Goal: Information Seeking & Learning: Learn about a topic

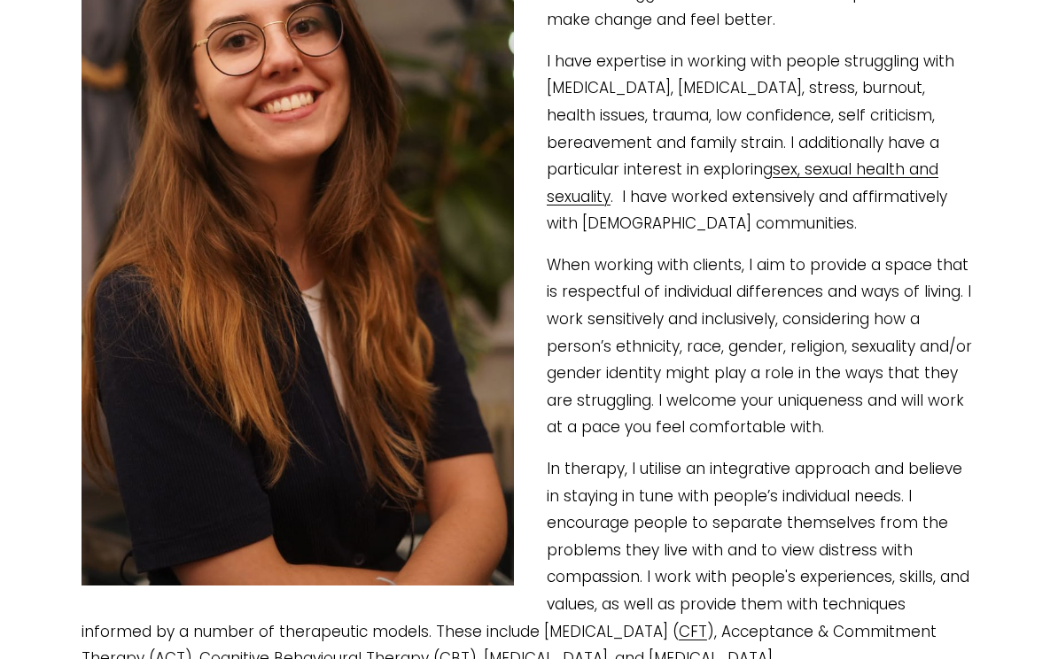
scroll to position [358, 0]
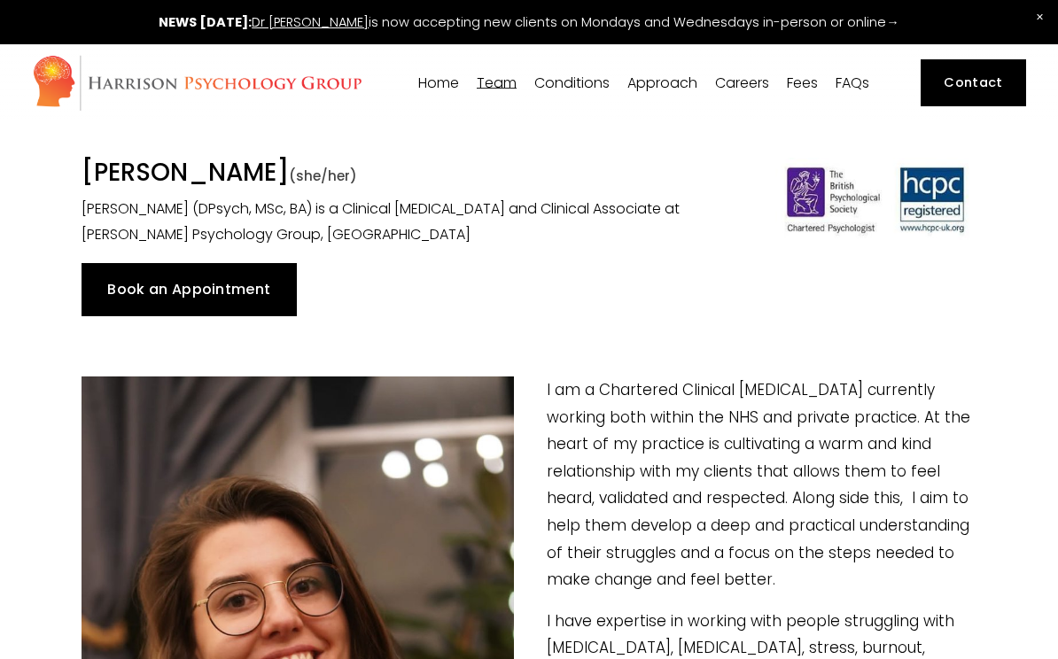
click at [229, 69] on img at bounding box center [197, 83] width 330 height 58
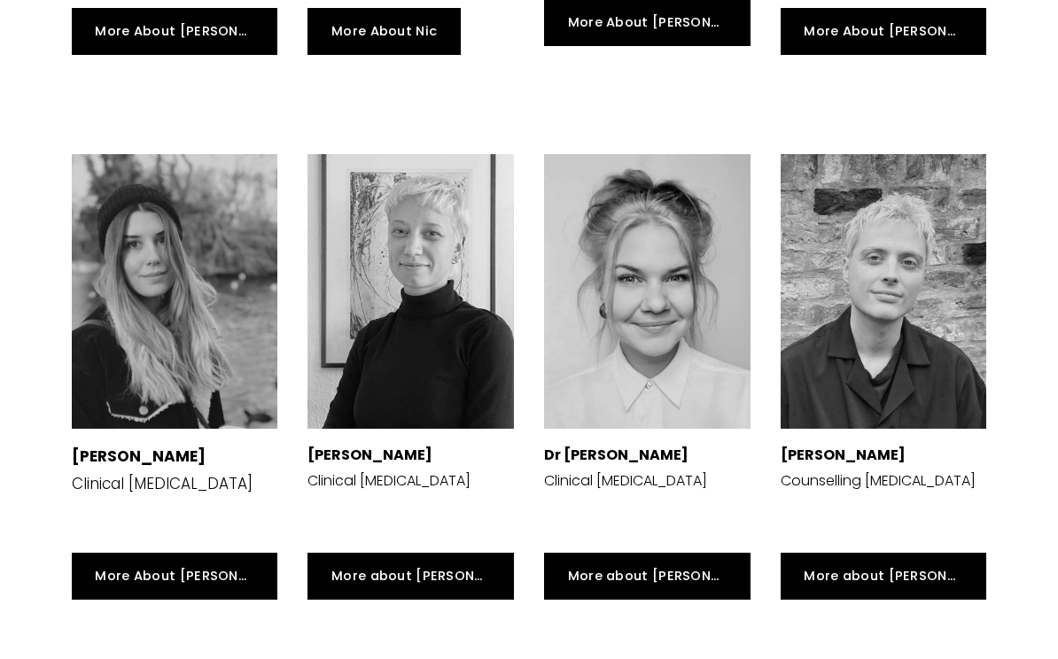
scroll to position [3254, 0]
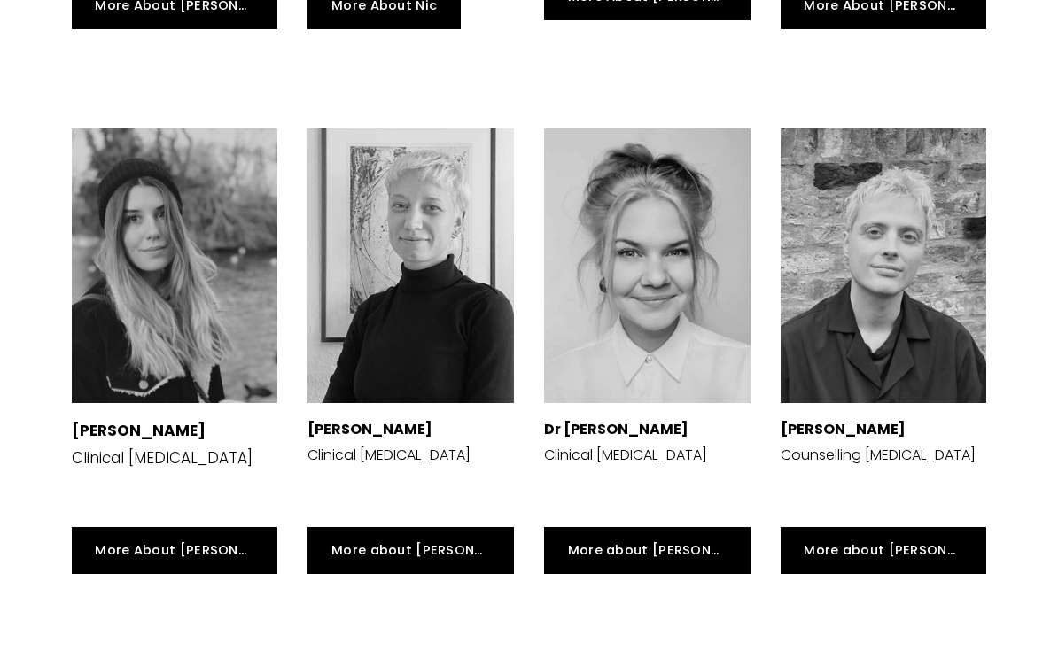
click at [881, 209] on div at bounding box center [883, 265] width 206 height 275
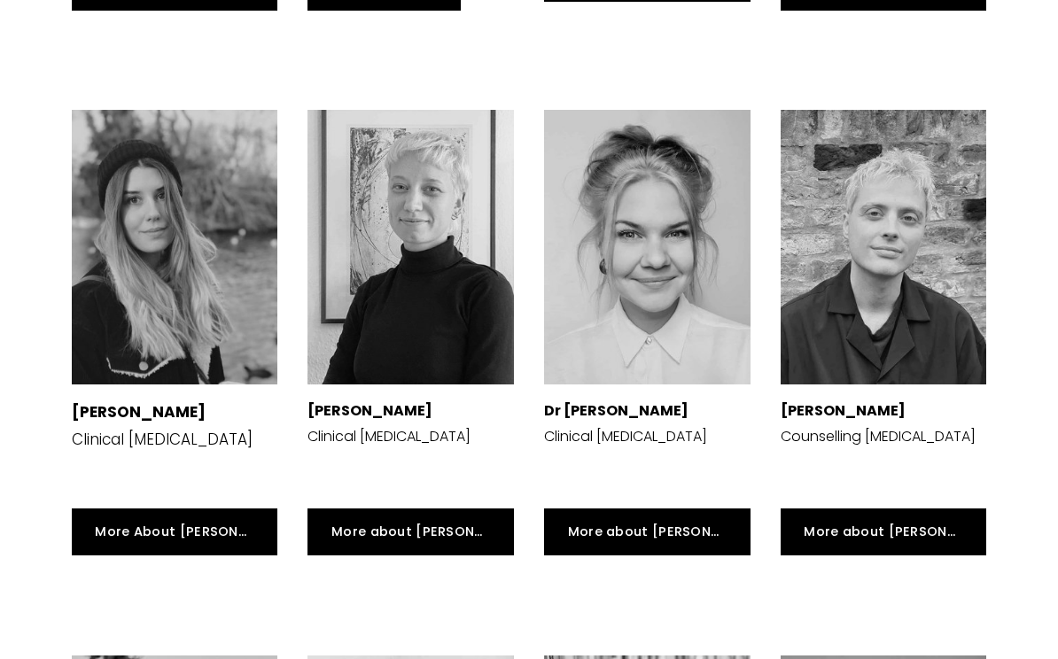
scroll to position [3244, 0]
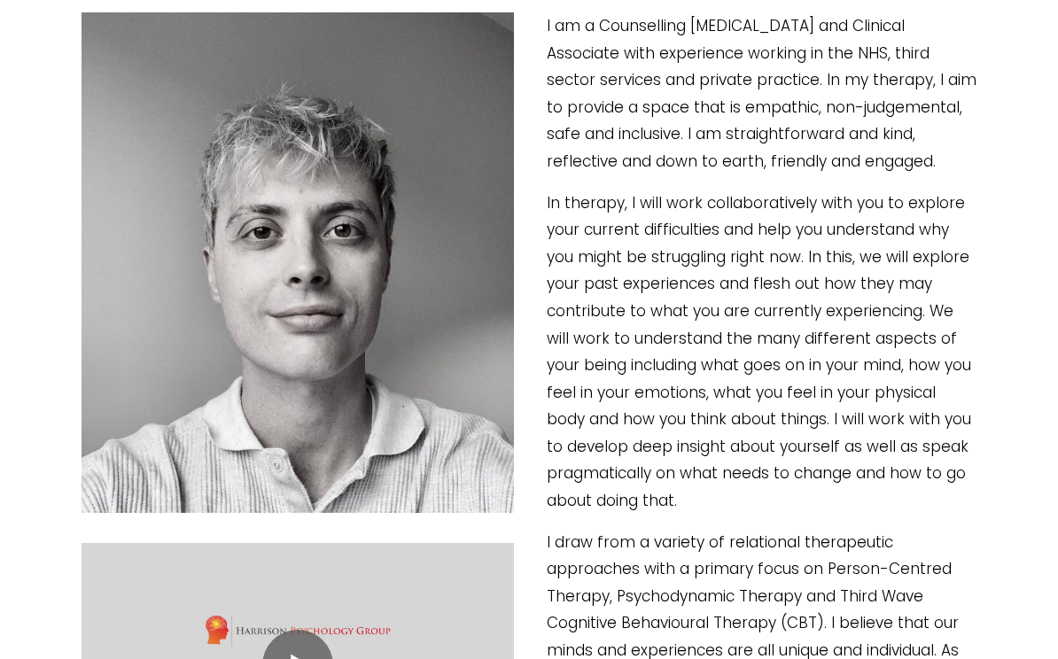
scroll to position [431, 0]
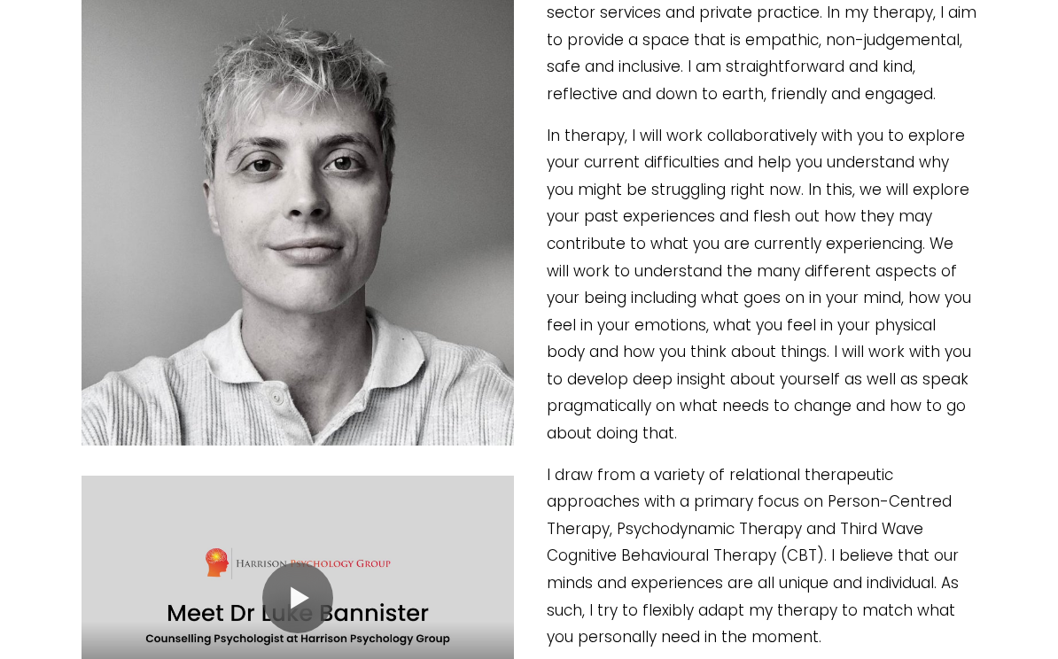
click at [311, 559] on div at bounding box center [297, 598] width 432 height 244
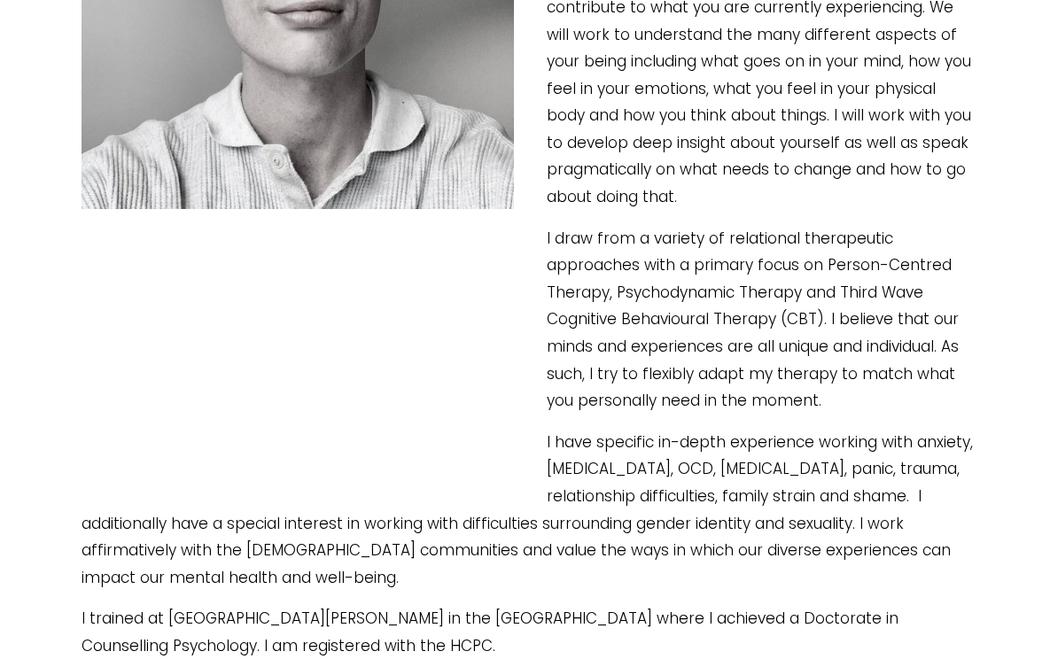
scroll to position [671, 0]
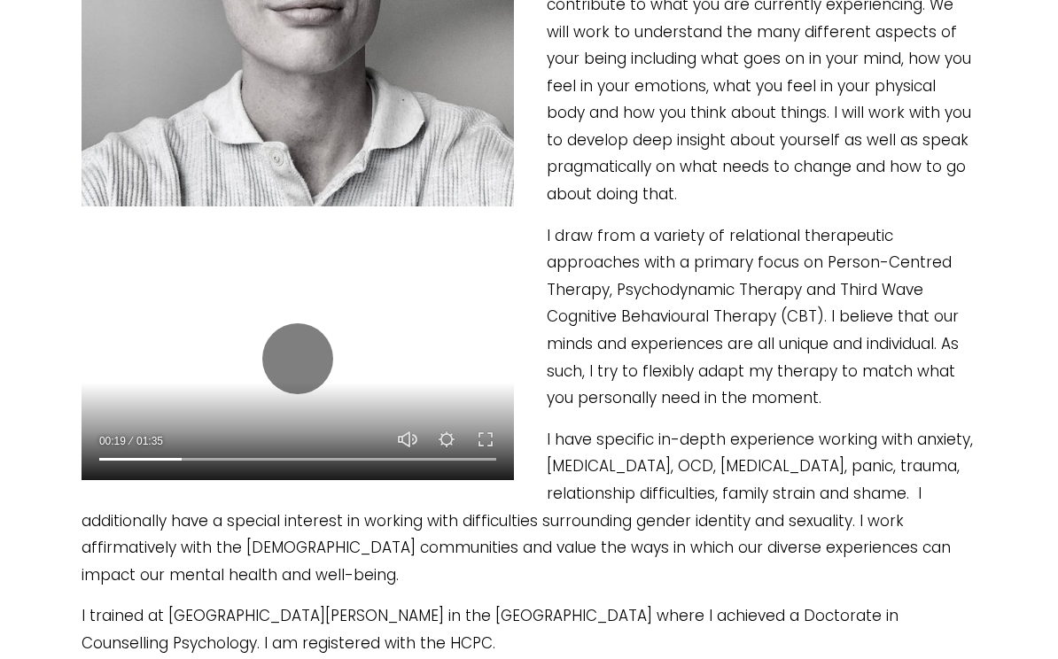
click at [376, 307] on div at bounding box center [297, 359] width 432 height 244
type input "21.01"
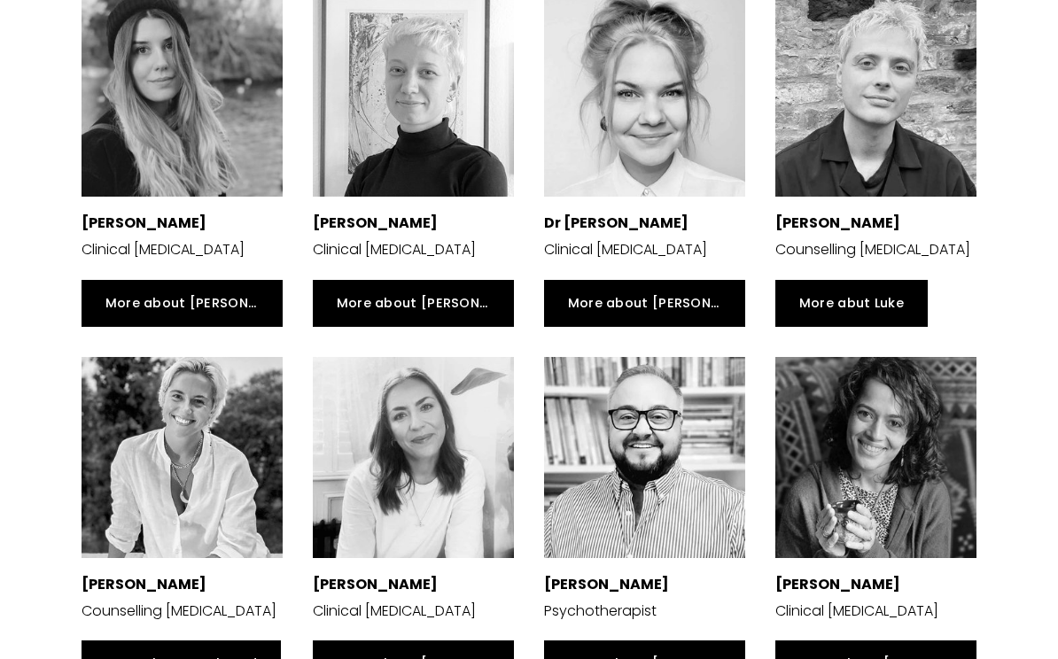
scroll to position [3035, 0]
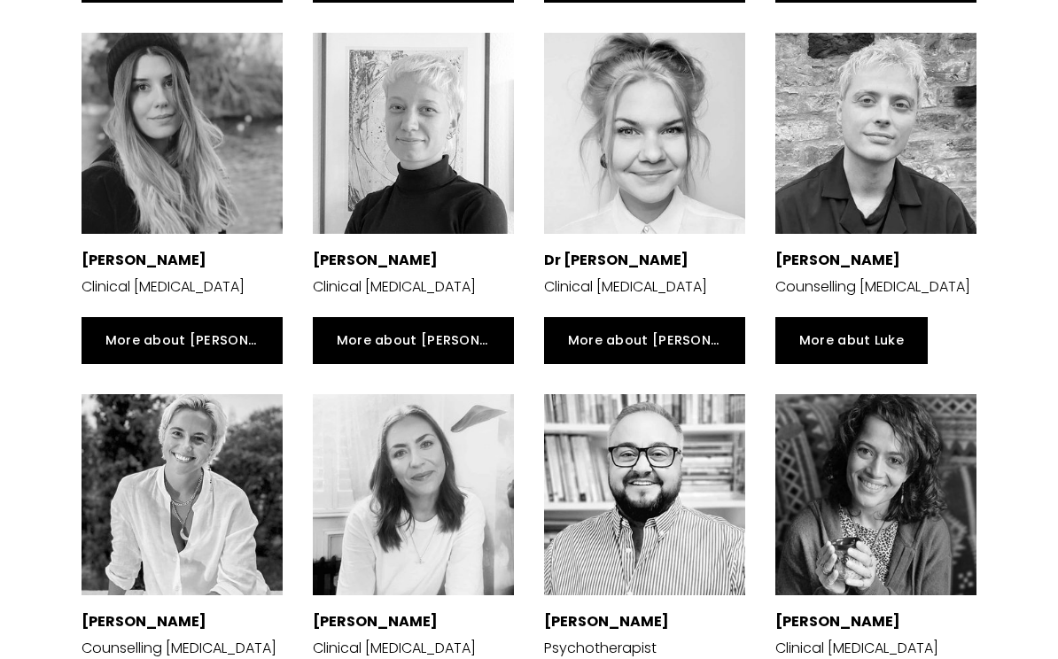
click at [442, 179] on div at bounding box center [413, 133] width 201 height 201
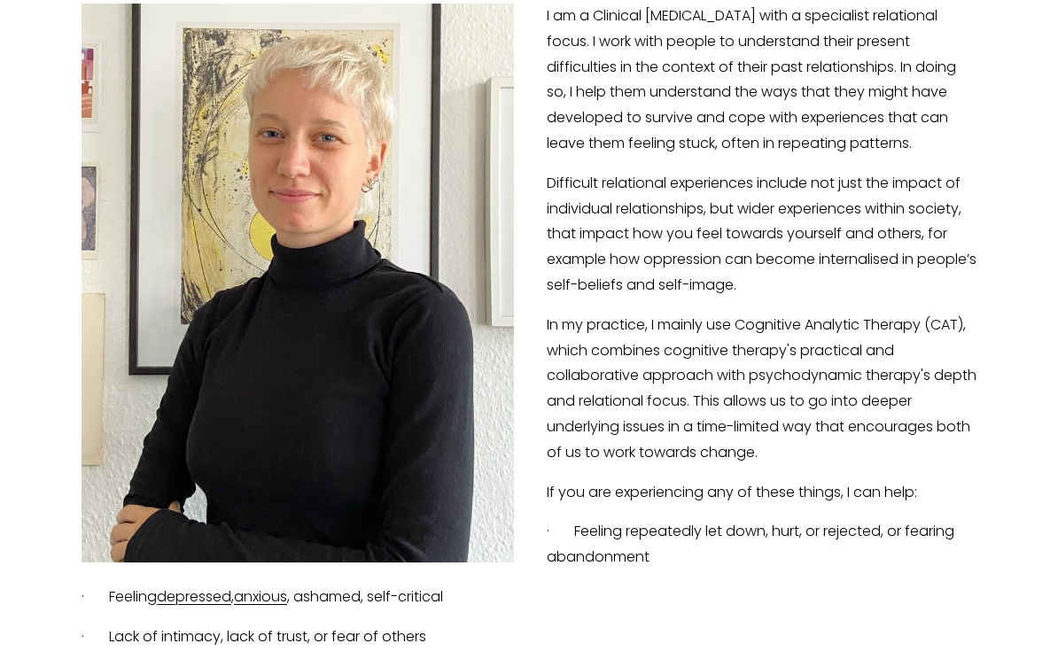
scroll to position [617, 0]
